Goal: Check status: Check status

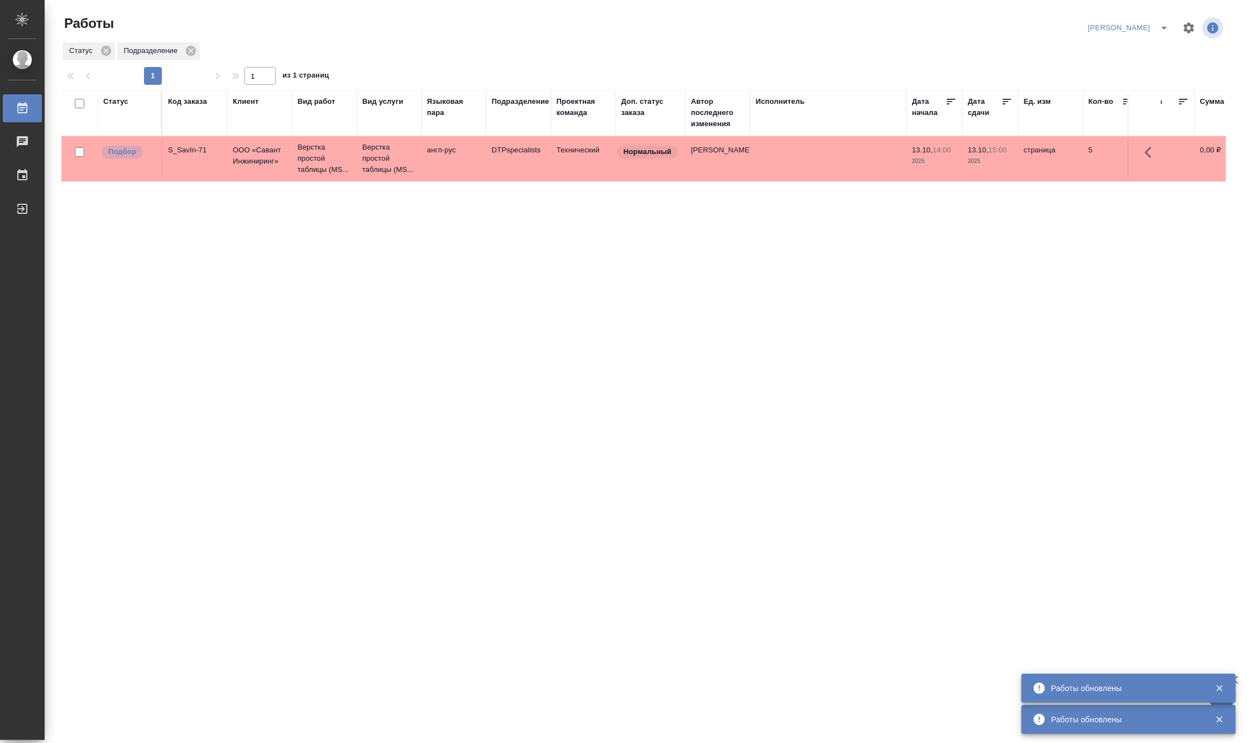
click at [188, 102] on div "Код заказа" at bounding box center [187, 101] width 39 height 11
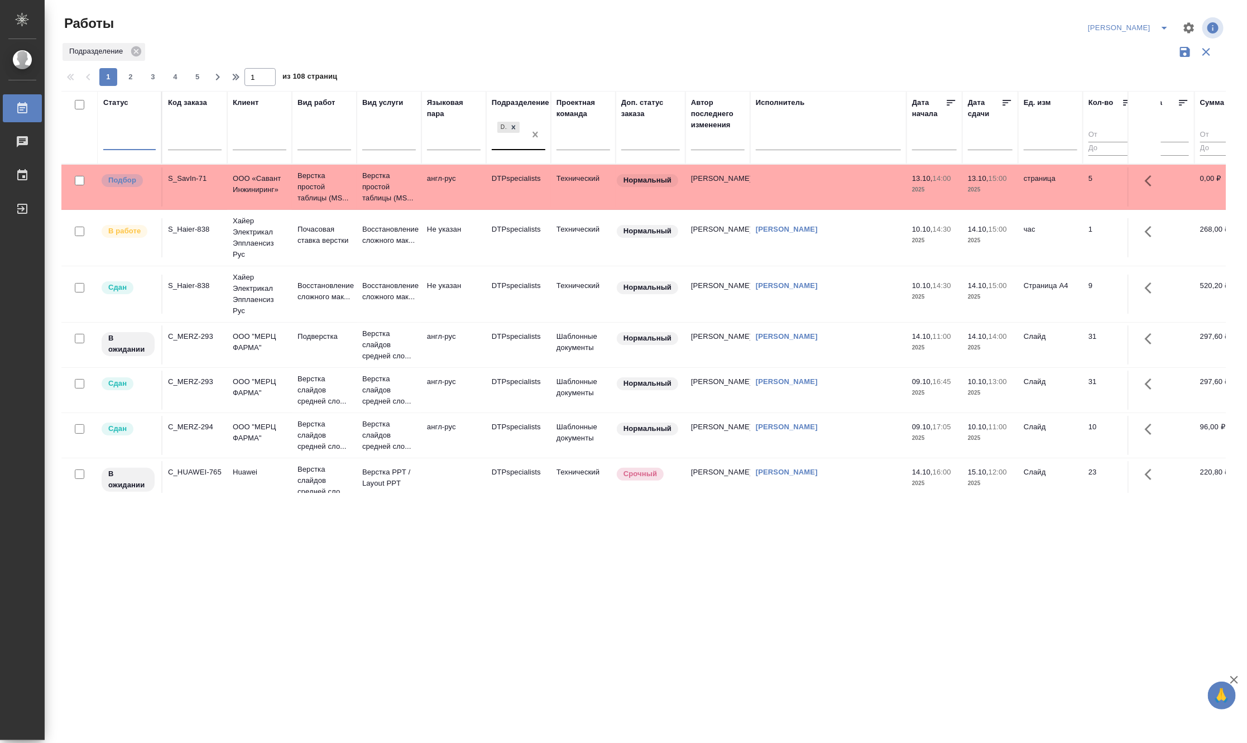
drag, startPoint x: 535, startPoint y: 134, endPoint x: 207, endPoint y: 148, distance: 327.9
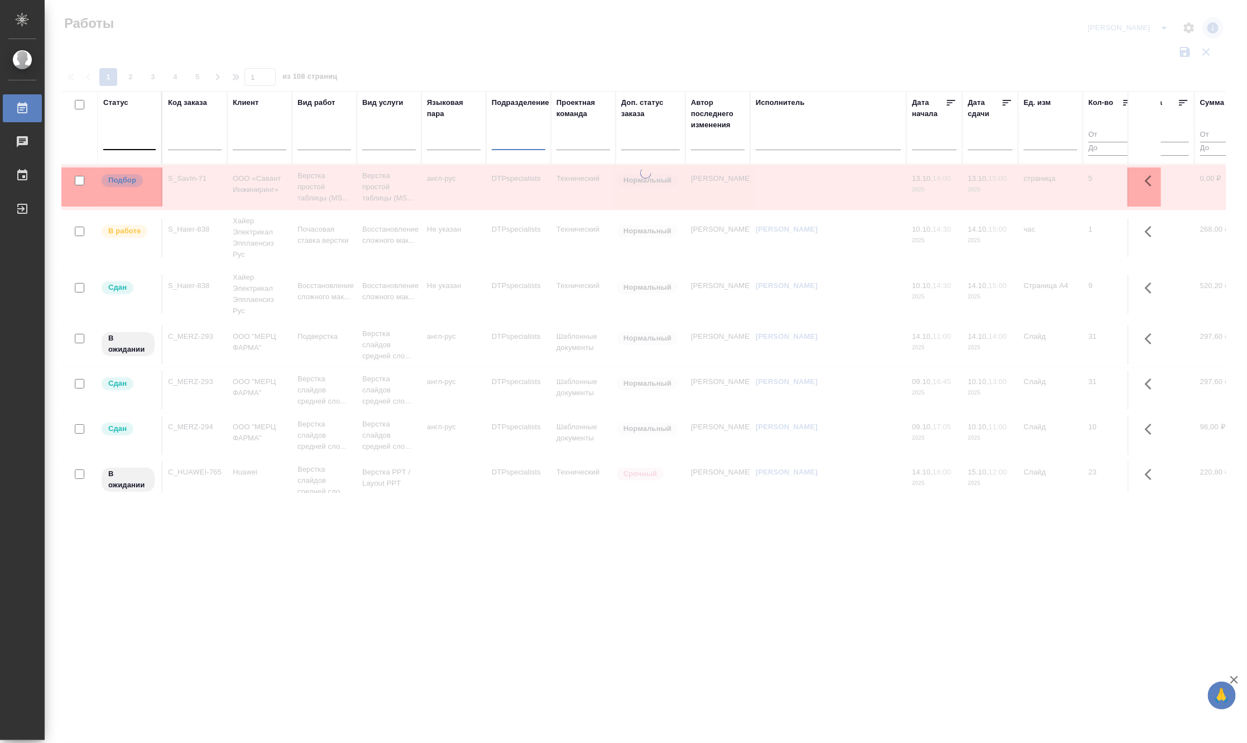
click at [177, 143] on input "text" at bounding box center [195, 143] width 54 height 14
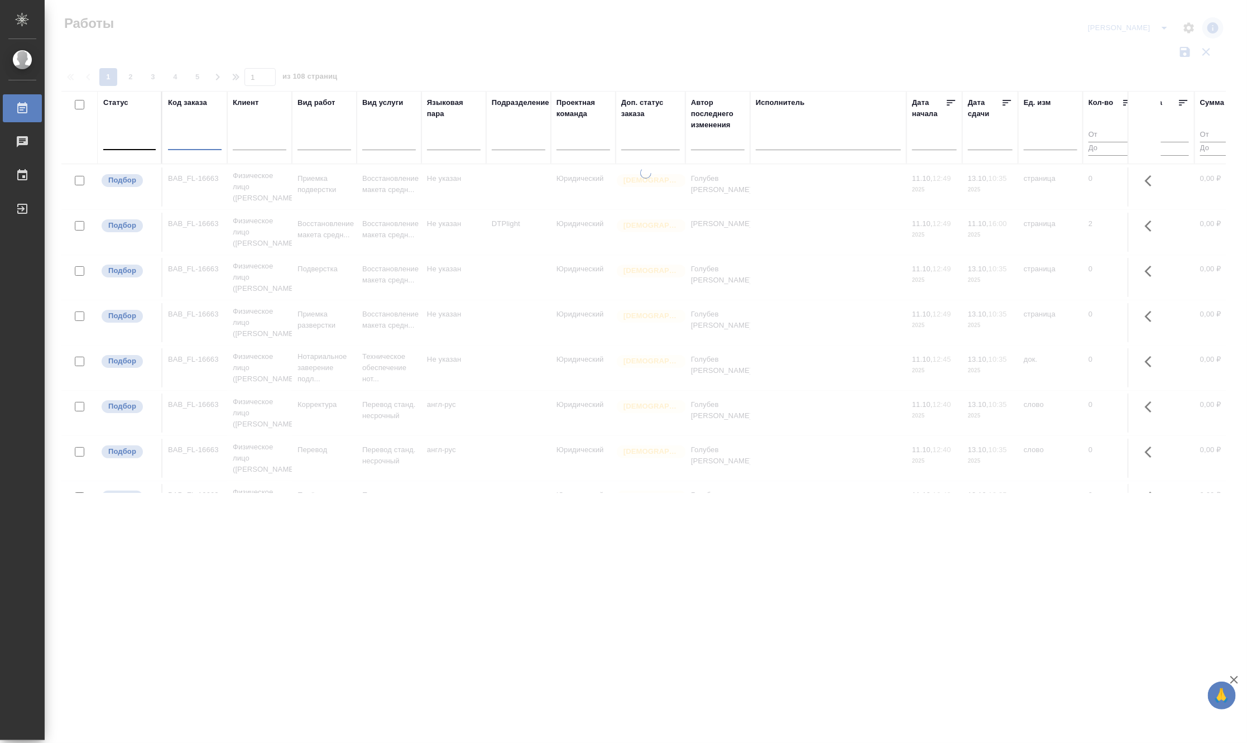
paste input "S_T-OP-C-25370"
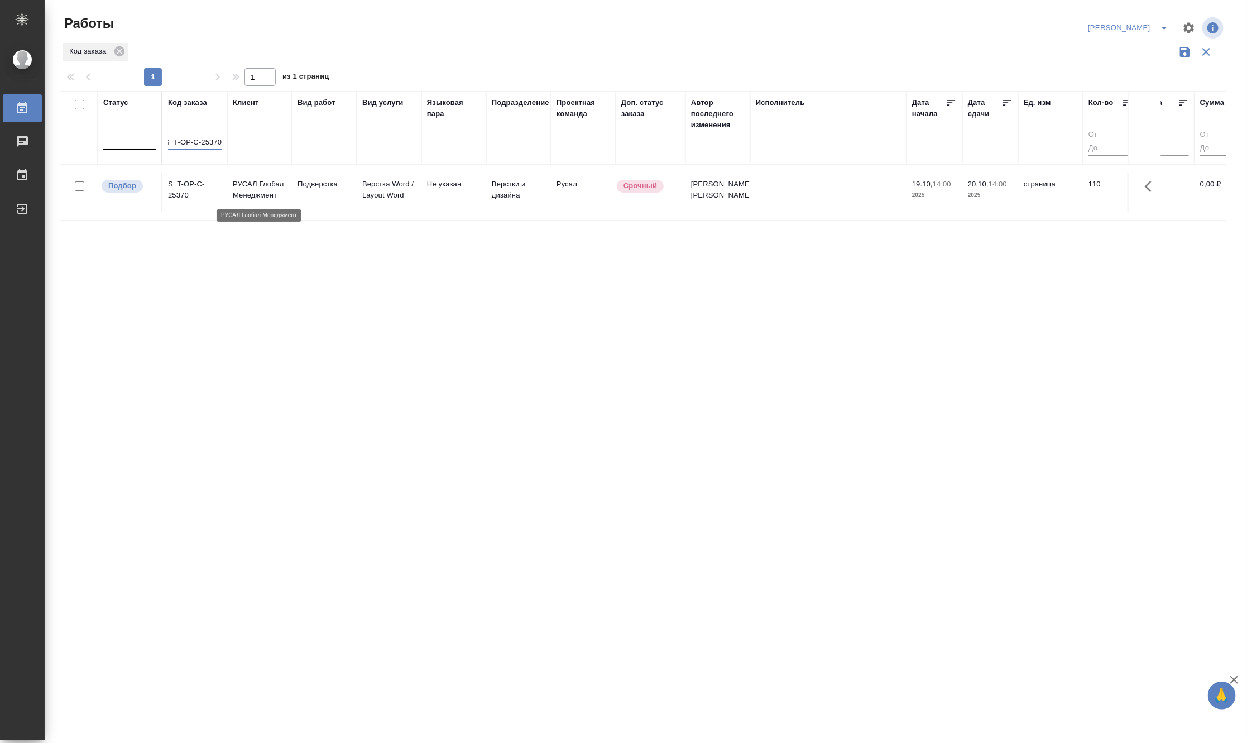
type input "S_T-OP-C-25370"
click at [263, 191] on p "РУСАЛ Глобал Менеджмент" at bounding box center [260, 190] width 54 height 22
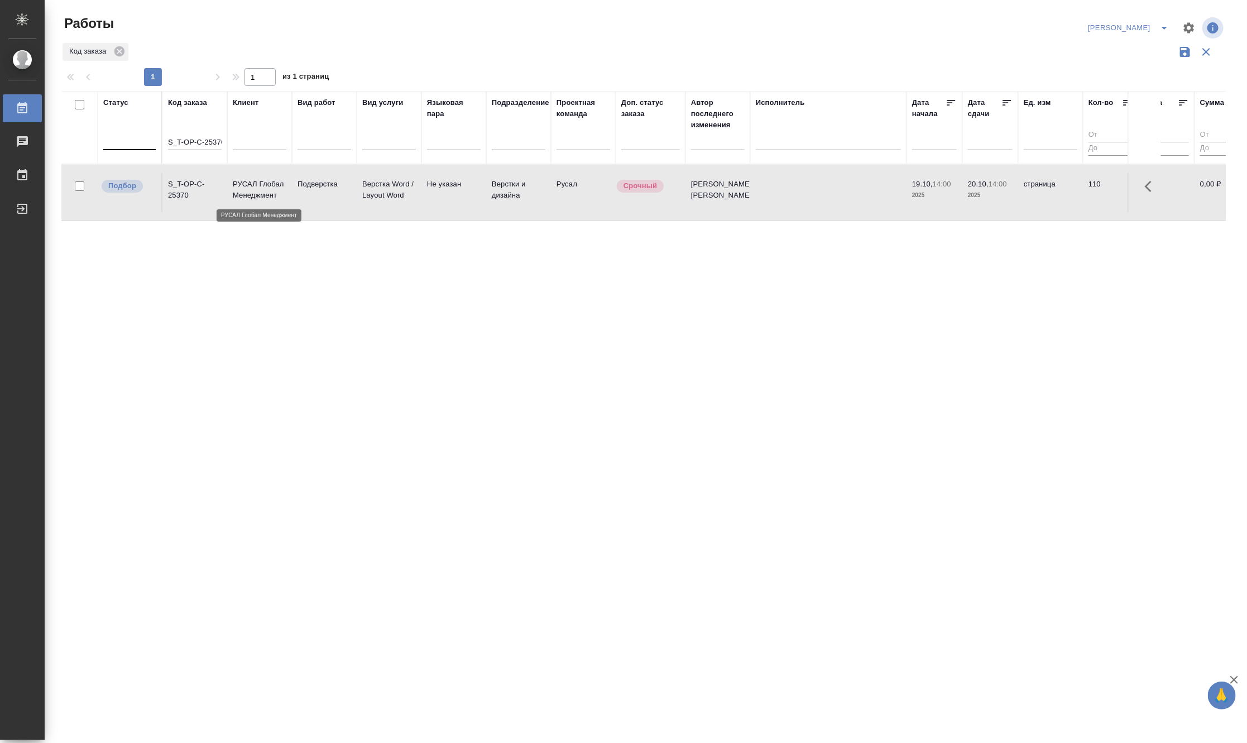
click at [263, 191] on p "РУСАЛ Глобал Менеджмент" at bounding box center [260, 190] width 54 height 22
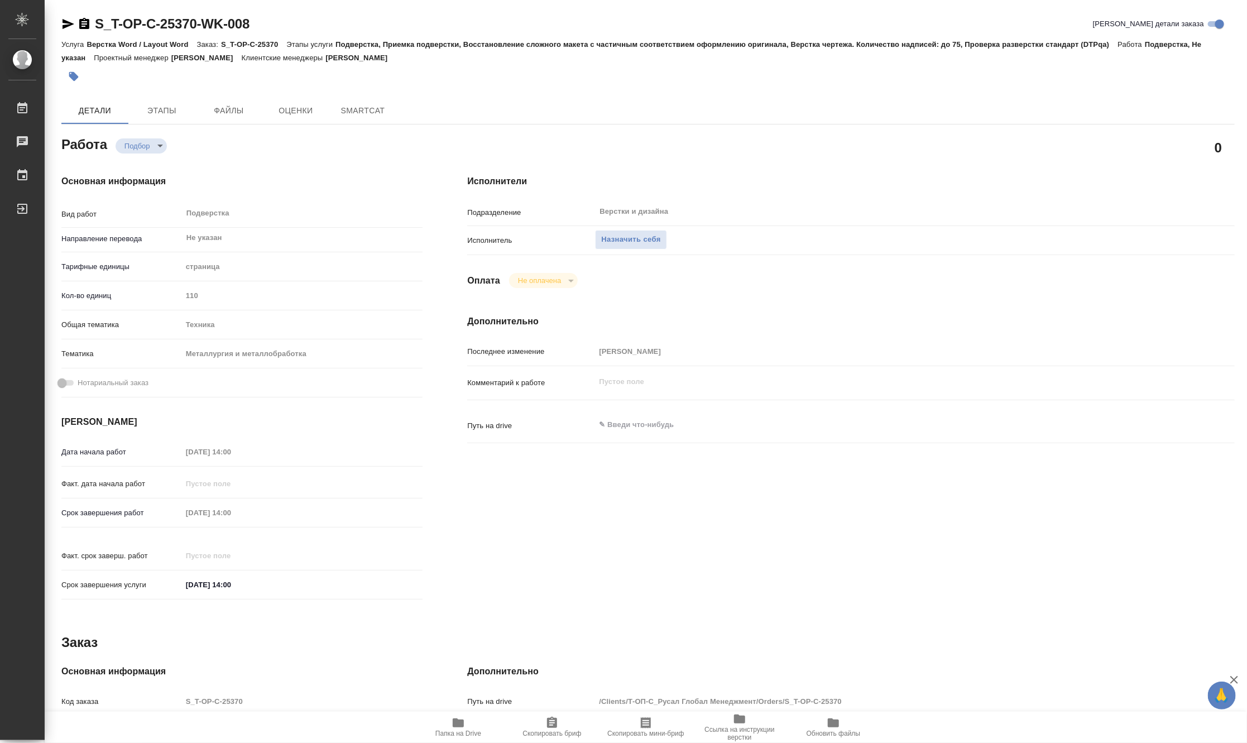
type textarea "x"
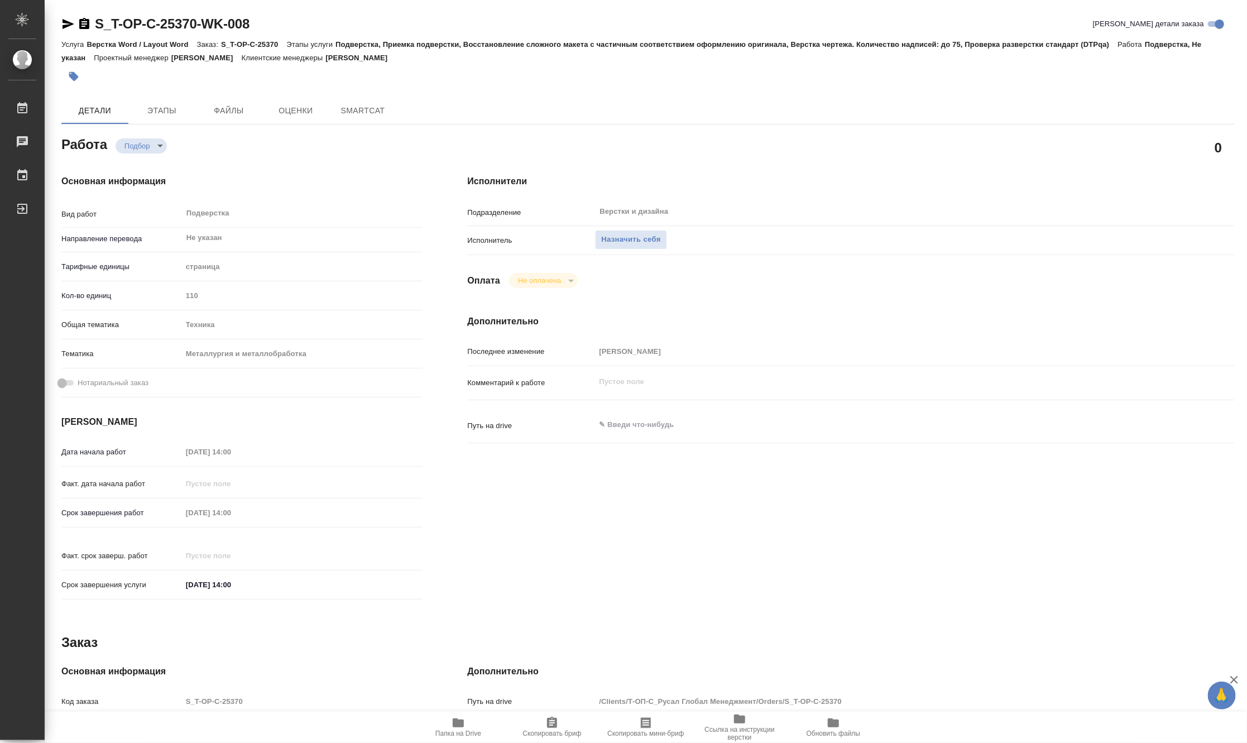
type textarea "x"
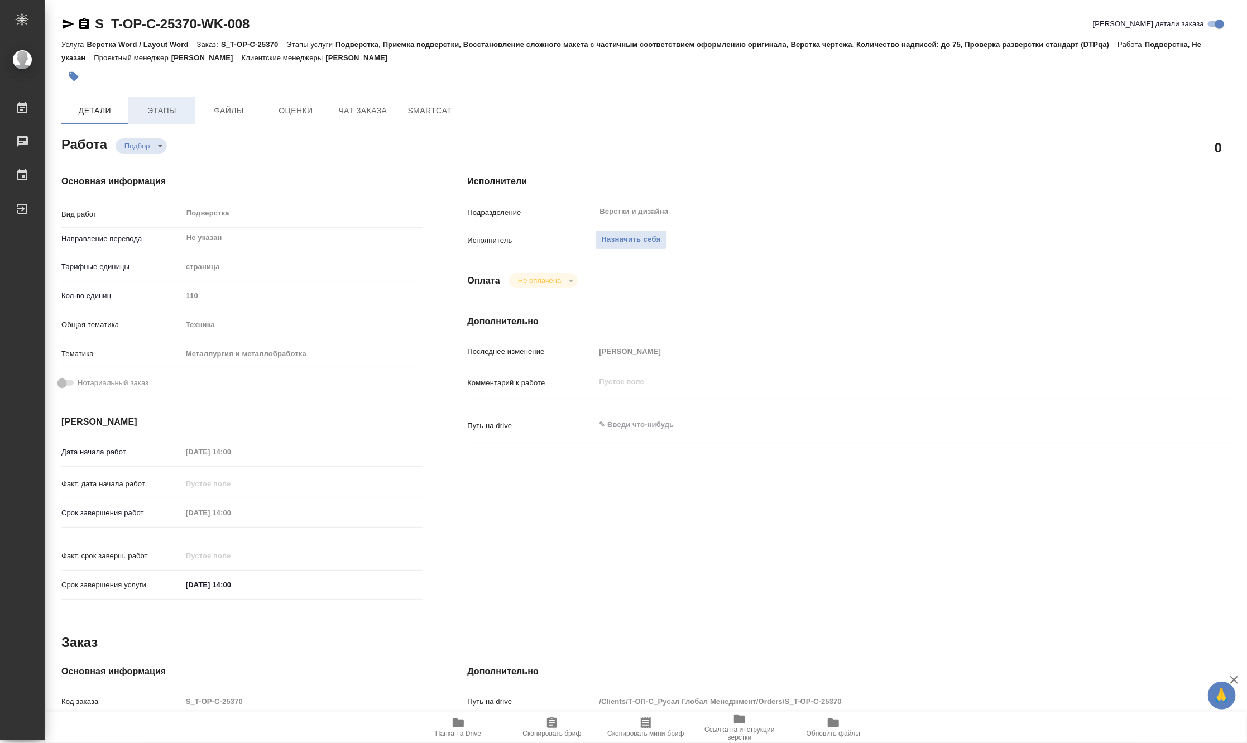
click at [167, 114] on span "Этапы" at bounding box center [162, 111] width 54 height 14
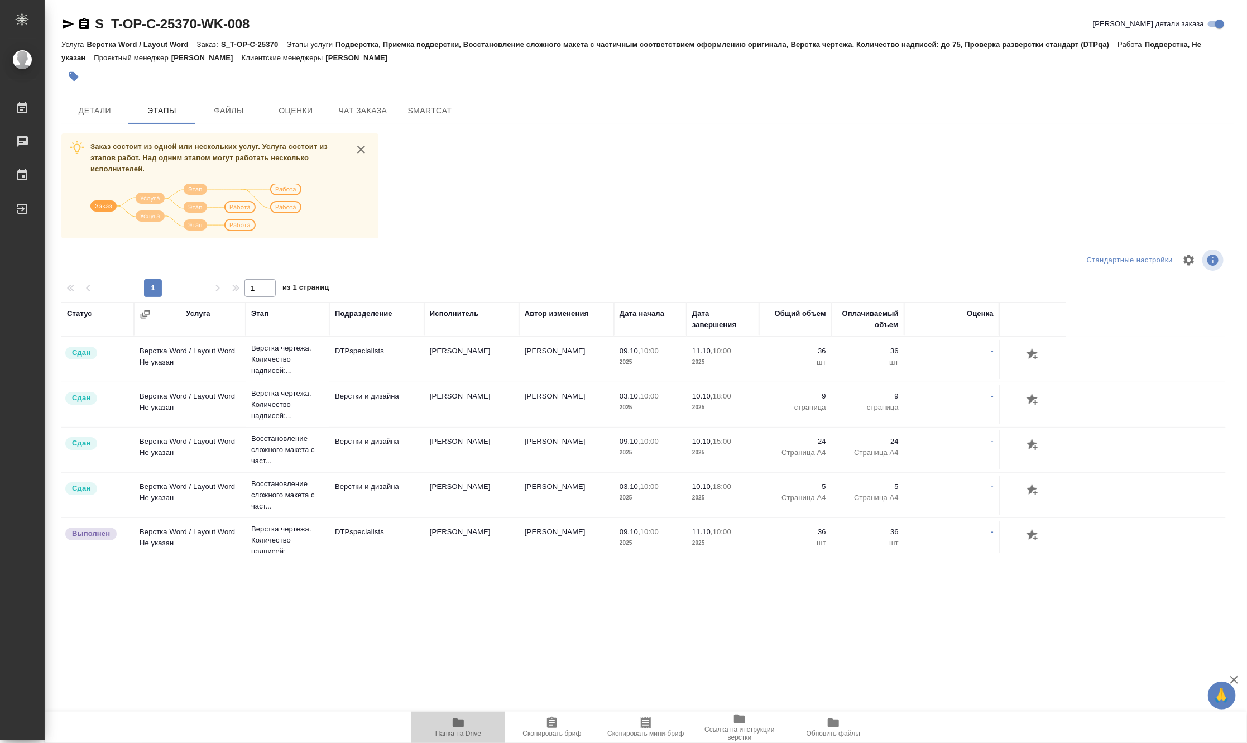
click at [459, 722] on icon "button" at bounding box center [458, 722] width 11 height 9
